Goal: Use online tool/utility: Utilize a website feature to perform a specific function

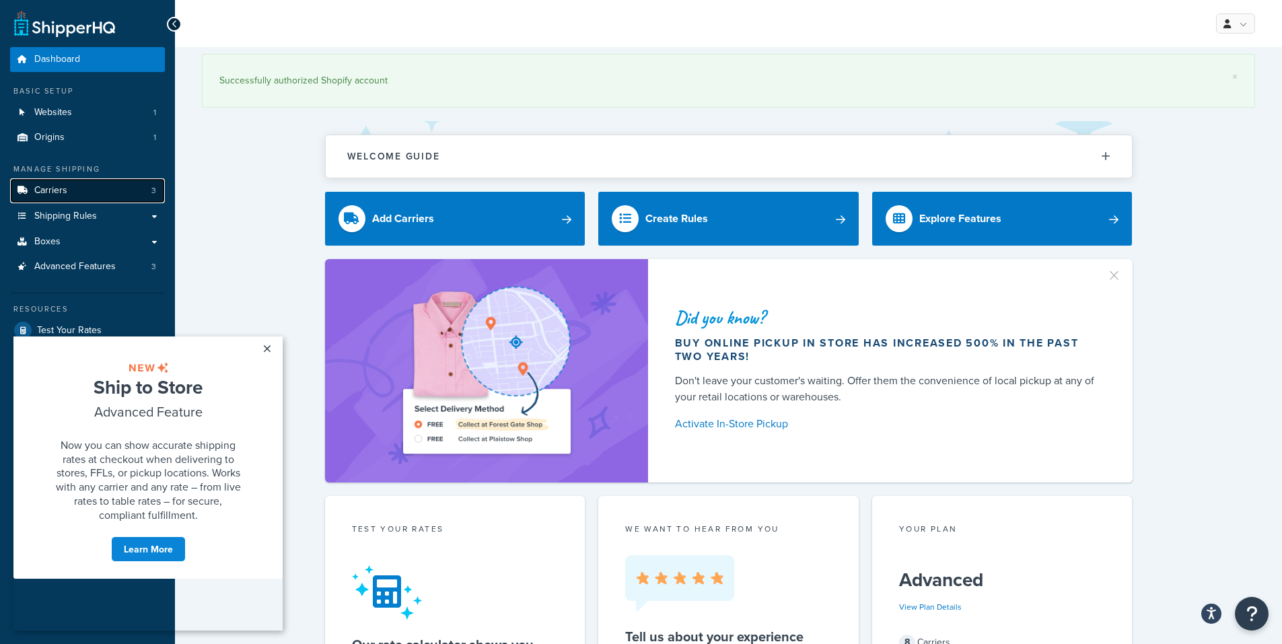
click at [98, 186] on link "Carriers 3" at bounding box center [87, 190] width 155 height 25
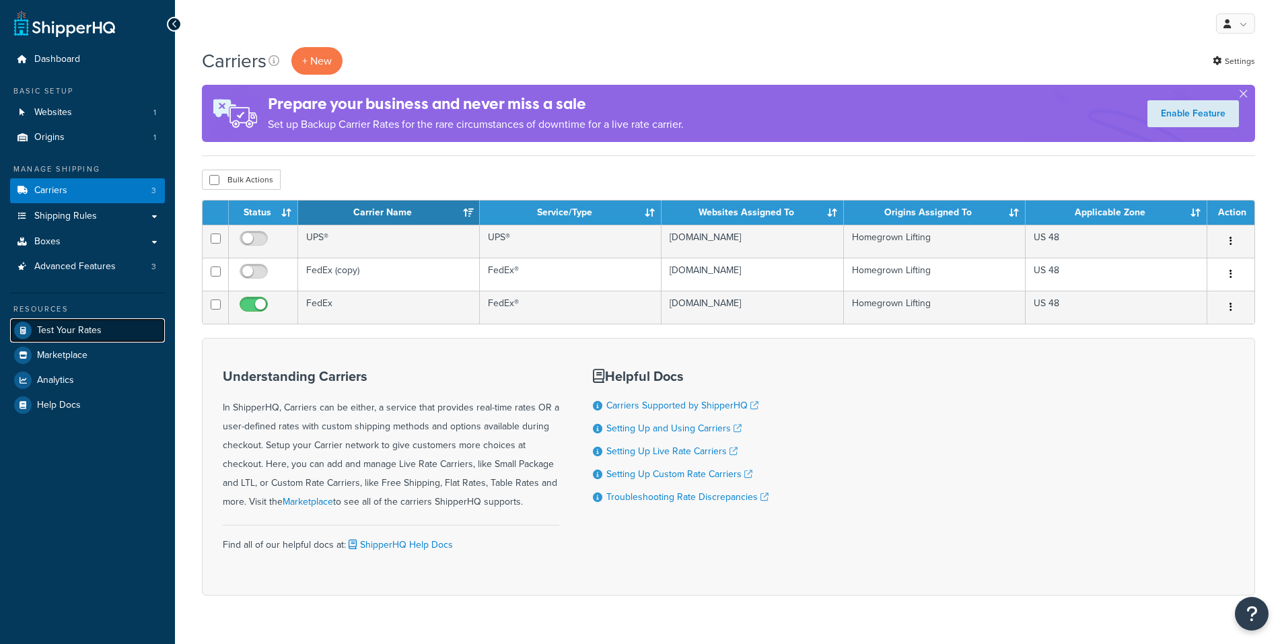
click at [89, 322] on link "Test Your Rates" at bounding box center [87, 330] width 155 height 24
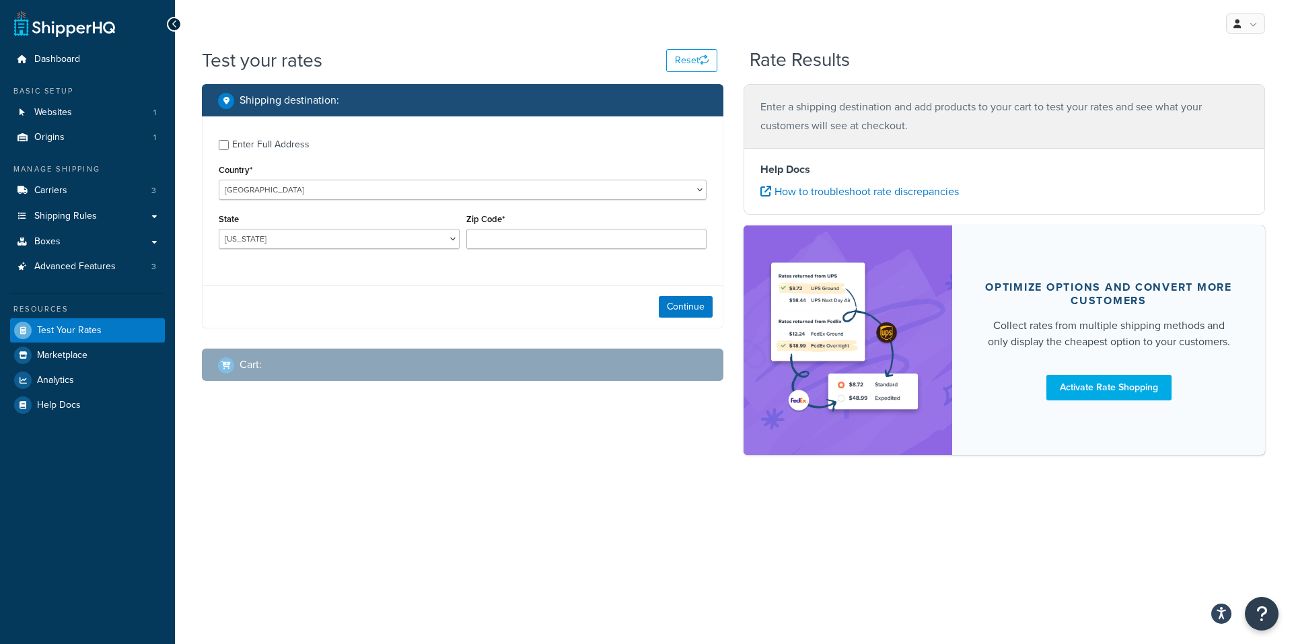
click at [412, 258] on div "State [US_STATE] [US_STATE] [US_STATE] [US_STATE] [US_STATE] Armed Forces Ameri…" at bounding box center [339, 234] width 248 height 49
click at [340, 246] on select "[US_STATE] [US_STATE] [US_STATE] [US_STATE] [US_STATE] Armed Forces Americas Ar…" at bounding box center [339, 239] width 241 height 20
select select "KY"
click at [219, 229] on select "[US_STATE] [US_STATE] [US_STATE] [US_STATE] [US_STATE] Armed Forces Americas Ar…" at bounding box center [339, 239] width 241 height 20
drag, startPoint x: 503, startPoint y: 228, endPoint x: 505, endPoint y: 238, distance: 10.3
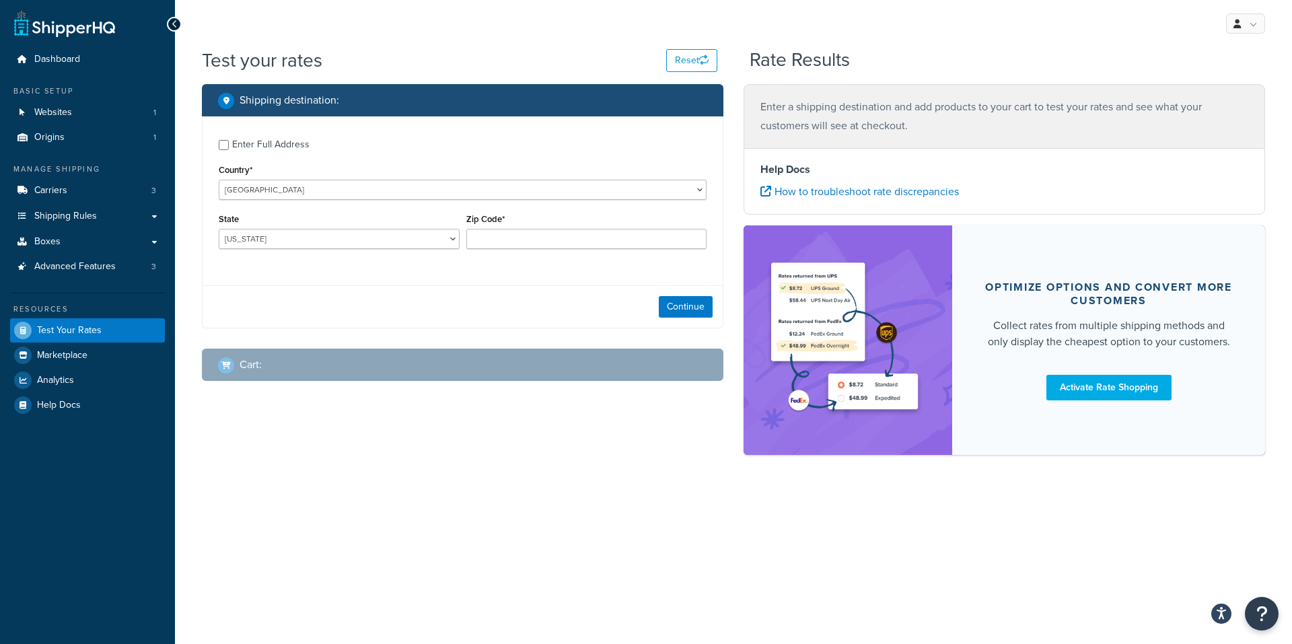
click at [503, 230] on div "Zip Code*" at bounding box center [586, 229] width 241 height 39
click at [505, 242] on input "Zip Code*" at bounding box center [586, 239] width 241 height 20
type input "5"
type input "40515"
click at [688, 308] on button "Continue" at bounding box center [686, 307] width 54 height 22
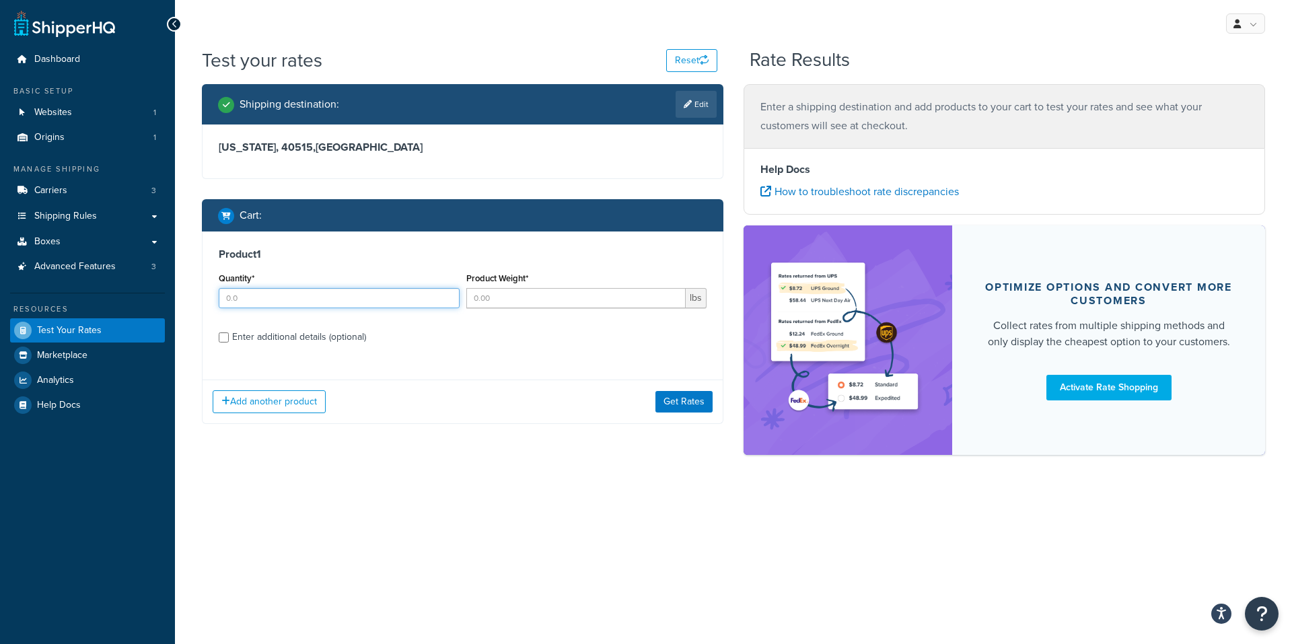
click at [271, 297] on input "Quantity*" at bounding box center [339, 298] width 241 height 20
type input "1"
type input "350"
click at [221, 334] on input "Enter additional details (optional)" at bounding box center [224, 337] width 10 height 10
checkbox input "true"
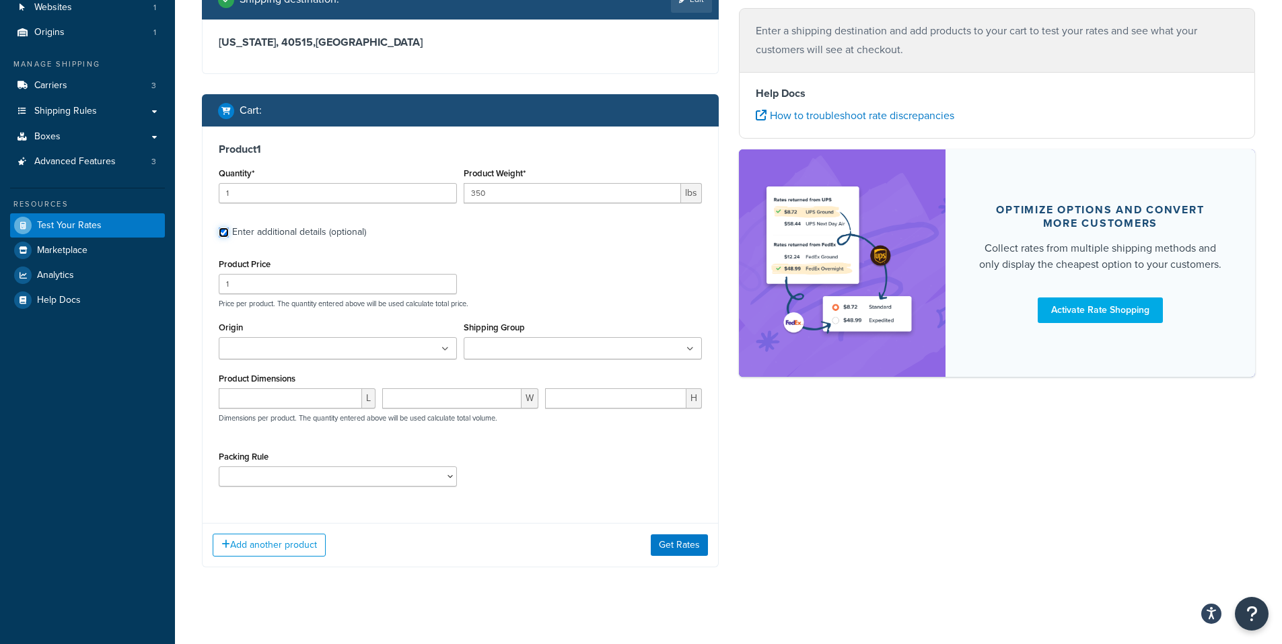
scroll to position [112, 0]
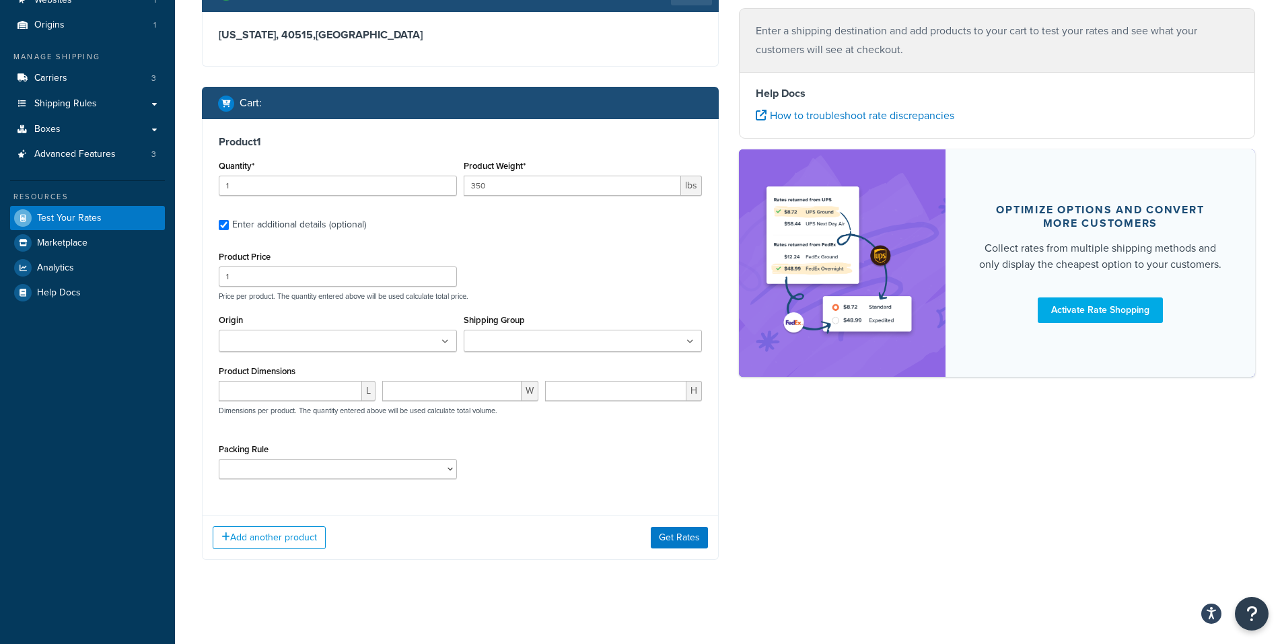
click at [410, 337] on ul at bounding box center [338, 341] width 238 height 22
click at [505, 340] on input "Shipping Group" at bounding box center [527, 341] width 119 height 15
click at [509, 331] on ul at bounding box center [583, 341] width 238 height 22
drag, startPoint x: 523, startPoint y: 287, endPoint x: 326, endPoint y: 367, distance: 211.9
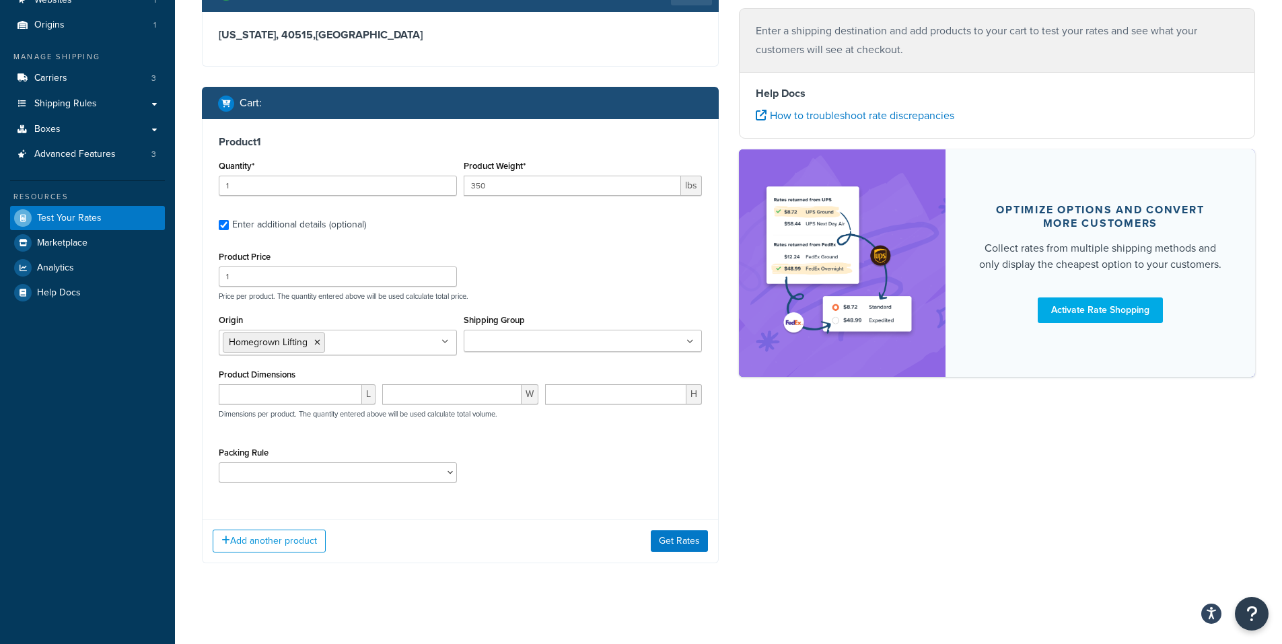
click at [520, 287] on div "Product Price 1 Price per product. The quantity entered above will be used calc…" at bounding box center [460, 274] width 490 height 53
click at [275, 465] on select "9SLOTBARBELLHOLDER ADJBENCH BARJACK BELTSQUAT BENCH CABLEMACHINE DBALL DIPSTATI…" at bounding box center [338, 472] width 238 height 20
select select "68111"
click at [219, 462] on select "9SLOTBARBELLHOLDER ADJBENCH BARJACK BELTSQUAT BENCH CABLEMACHINE DBALL DIPSTATI…" at bounding box center [338, 472] width 238 height 20
click at [673, 549] on button "Get Rates" at bounding box center [679, 541] width 57 height 22
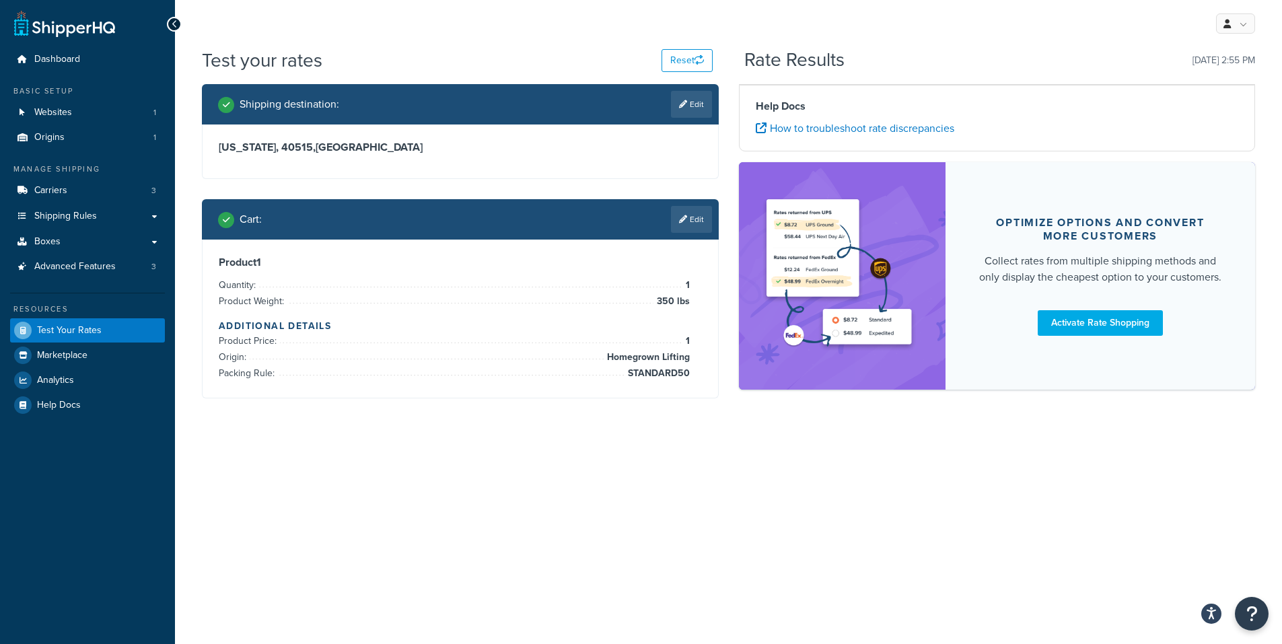
scroll to position [0, 0]
